Goal: Task Accomplishment & Management: Use online tool/utility

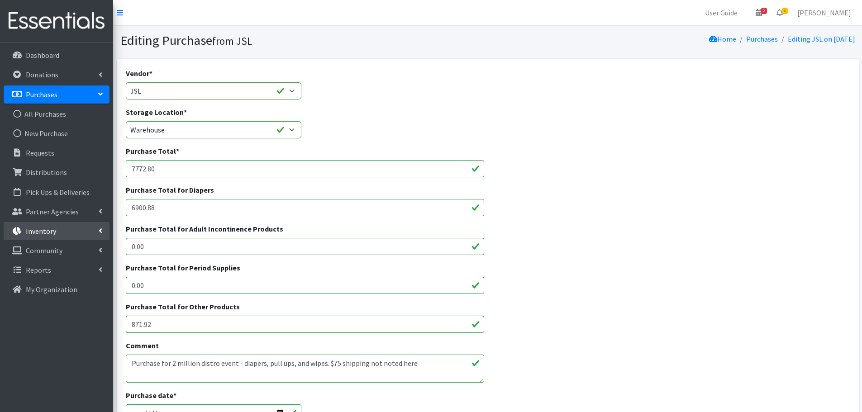
click at [39, 234] on p "Inventory" at bounding box center [41, 231] width 30 height 9
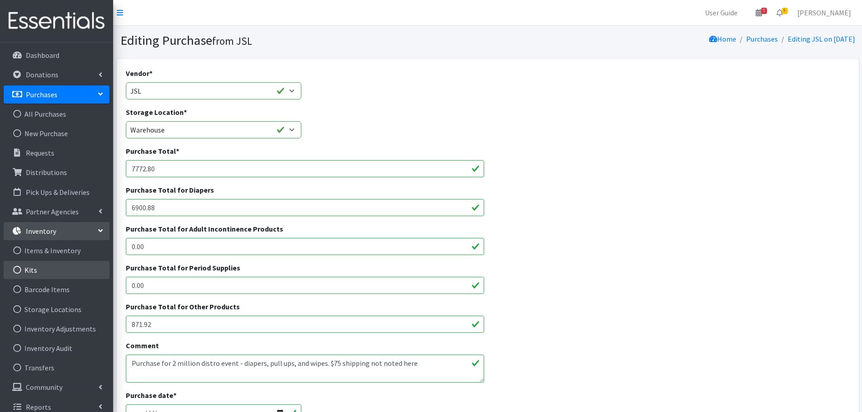
click at [28, 271] on link "Kits" at bounding box center [57, 270] width 106 height 18
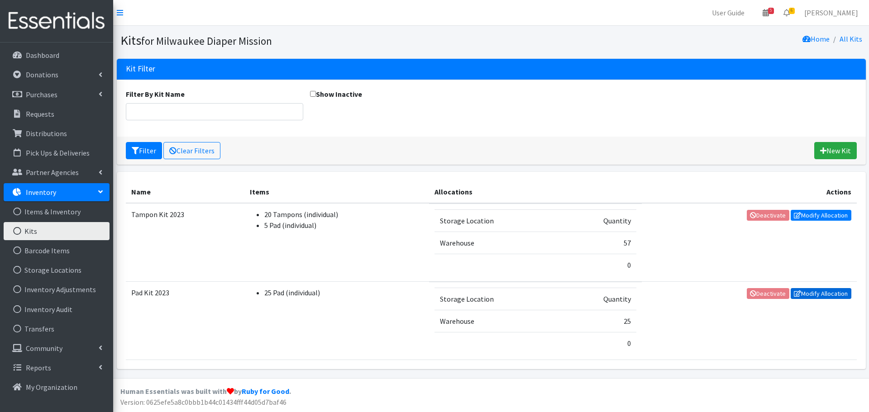
click at [829, 291] on link "Modify Allocation" at bounding box center [821, 293] width 61 height 11
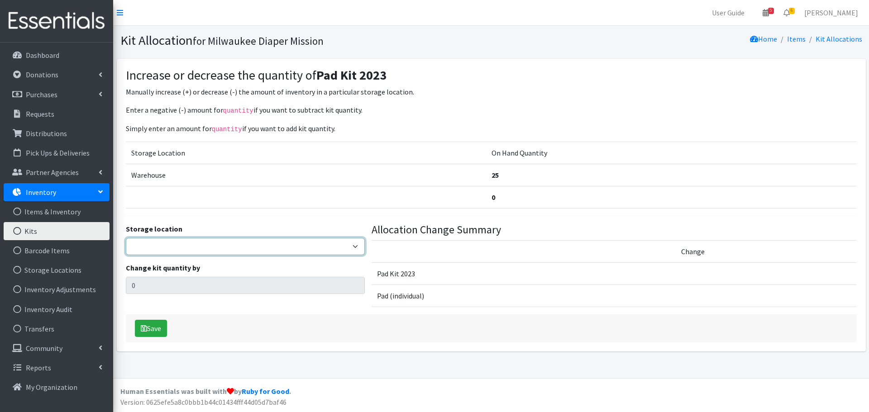
click at [233, 243] on select "Warehouse" at bounding box center [245, 246] width 239 height 17
select select "126"
click at [126, 238] on select "Warehouse" at bounding box center [245, 246] width 239 height 17
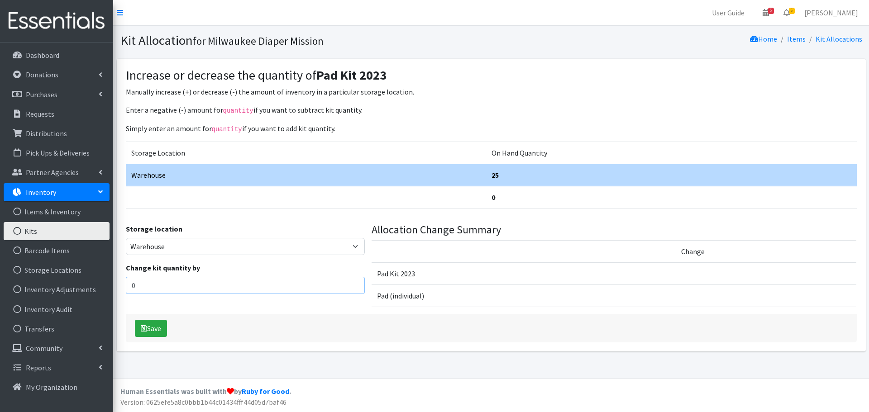
drag, startPoint x: 181, startPoint y: 285, endPoint x: 0, endPoint y: 306, distance: 181.8
click at [0, 306] on div "User Guide 5 5 Pick-ups remaining this week View Calendar 6 6 Requests 0 Partne…" at bounding box center [434, 189] width 869 height 378
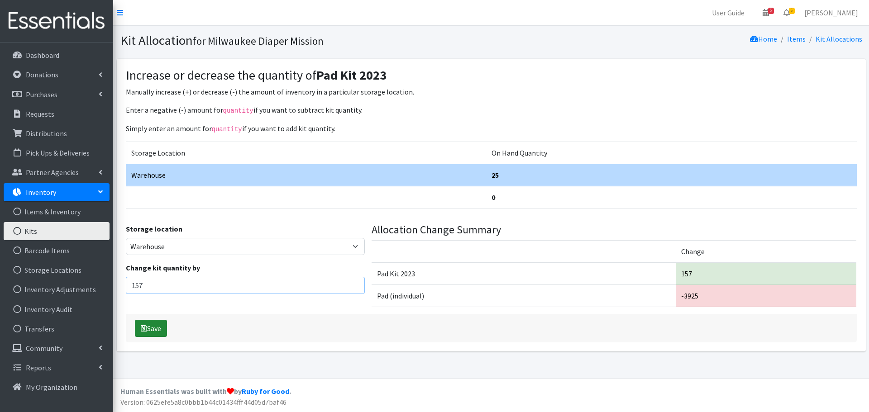
type input "157"
click at [149, 329] on button "Save" at bounding box center [151, 328] width 32 height 17
